Goal: Task Accomplishment & Management: Manage account settings

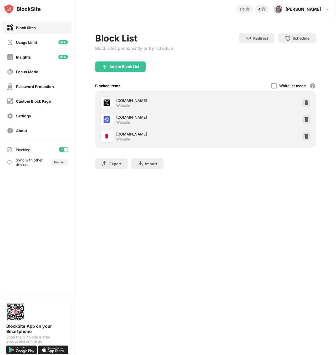
click at [62, 150] on div at bounding box center [63, 149] width 9 height 5
click at [63, 147] on div at bounding box center [63, 149] width 9 height 5
click at [87, 201] on div "215 4 Piotr Piotr Wasik View Account Insights Rewards Settings Support Log Out …" at bounding box center [205, 177] width 261 height 355
